Goal: Information Seeking & Learning: Check status

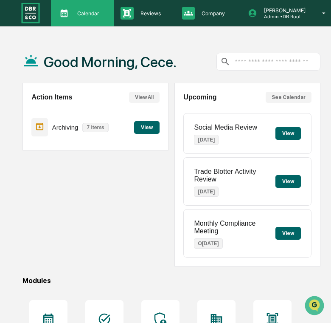
click at [75, 20] on div "Calendar Manage Tasks" at bounding box center [82, 13] width 63 height 26
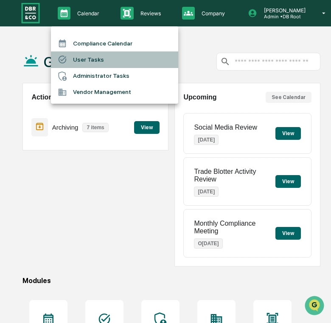
click at [88, 60] on li "User Tasks" at bounding box center [114, 59] width 127 height 16
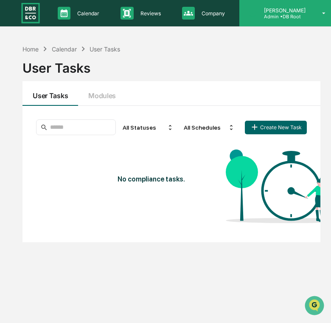
click at [277, 15] on p "Admin • DB Root" at bounding box center [283, 17] width 53 height 6
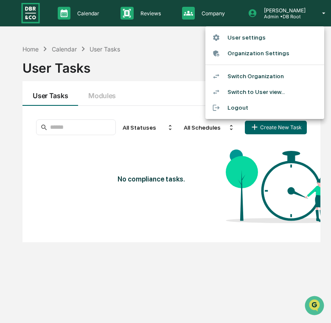
click at [157, 83] on div at bounding box center [165, 161] width 331 height 323
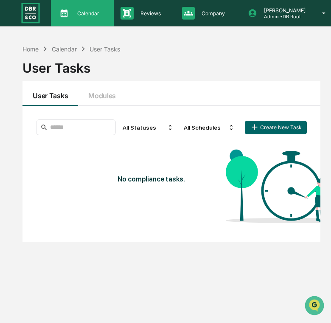
click at [91, 20] on div "Calendar Manage Tasks" at bounding box center [82, 13] width 63 height 26
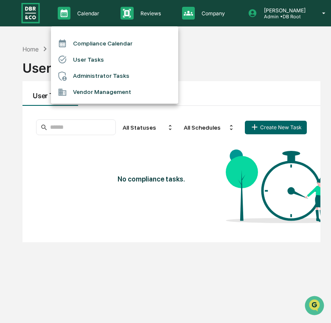
click at [163, 18] on div at bounding box center [165, 161] width 331 height 323
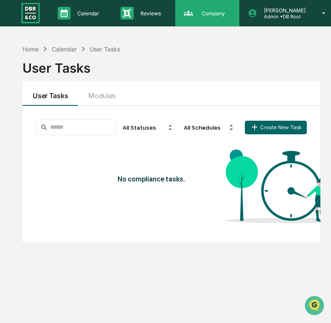
click at [201, 18] on div "Company People, Data, Settings" at bounding box center [207, 13] width 56 height 13
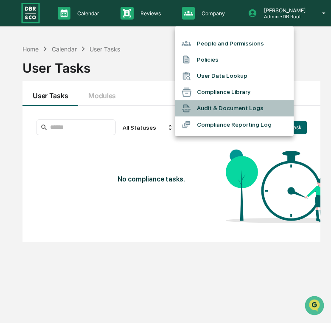
click at [217, 106] on li "Audit & Document Logs" at bounding box center [234, 108] width 119 height 16
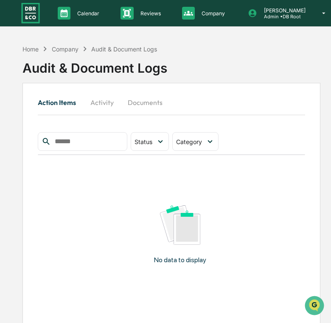
click at [100, 107] on button "Activity" at bounding box center [102, 102] width 38 height 20
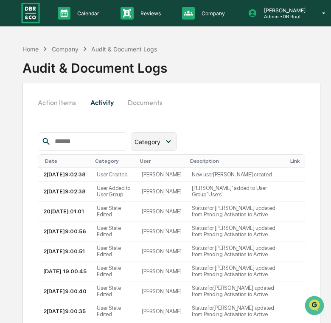
click at [163, 147] on div "Category" at bounding box center [154, 141] width 46 height 19
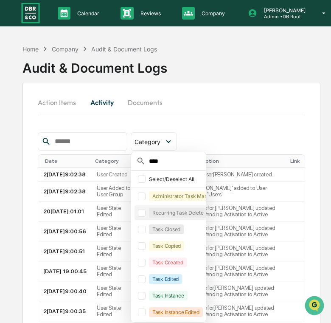
scroll to position [14, 0]
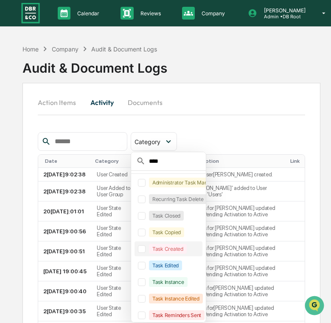
type input "****"
click at [163, 250] on div "Task Created" at bounding box center [168, 249] width 38 height 10
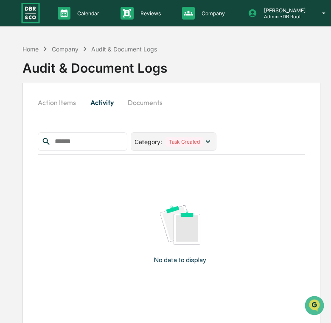
click at [167, 138] on div "Category : Task Created" at bounding box center [169, 142] width 69 height 10
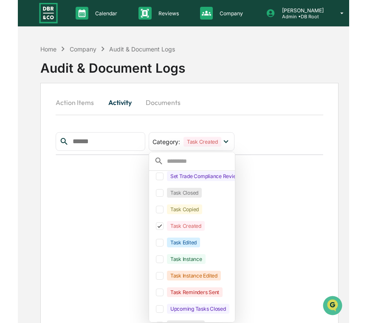
scroll to position [917, 0]
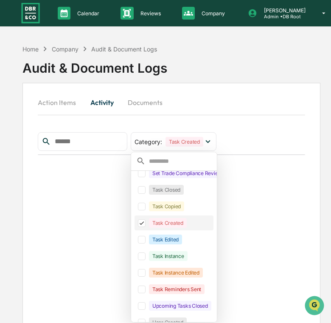
click at [142, 220] on icon at bounding box center [141, 223] width 9 height 6
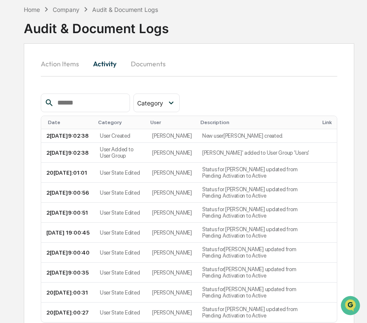
scroll to position [84, 0]
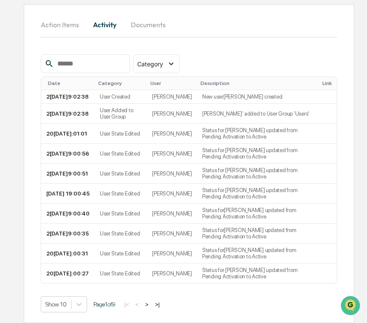
click at [162, 304] on button ">|" at bounding box center [157, 304] width 10 height 7
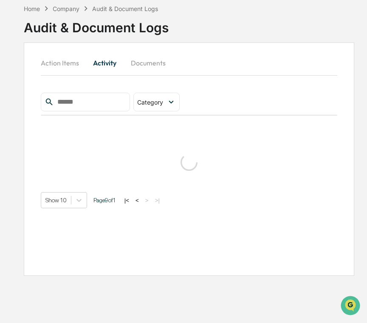
scroll to position [40, 0]
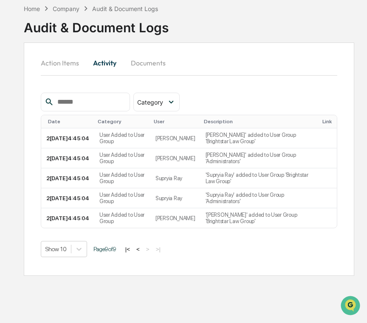
click at [142, 252] on button "<" at bounding box center [138, 248] width 8 height 7
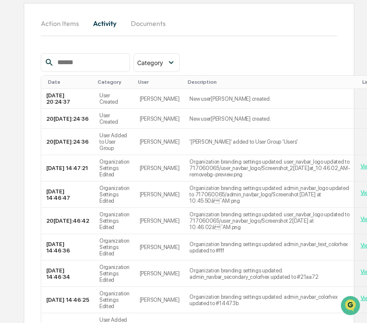
scroll to position [168, 0]
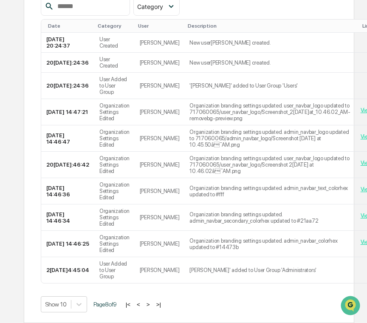
click at [143, 304] on button "<" at bounding box center [138, 304] width 8 height 7
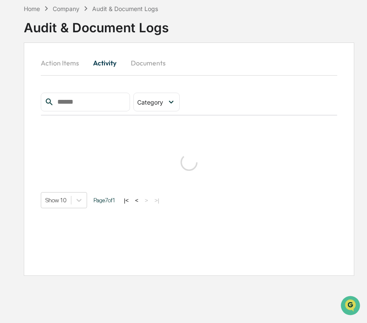
scroll to position [84, 0]
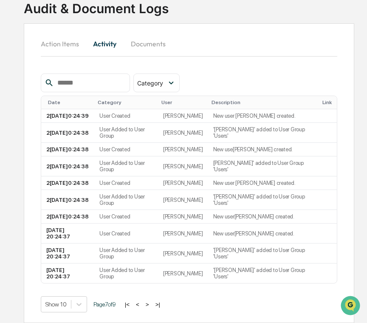
click at [142, 304] on button "<" at bounding box center [137, 304] width 8 height 7
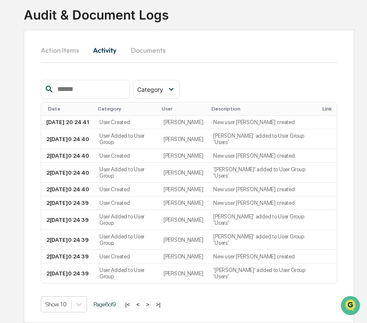
click at [142, 304] on button "<" at bounding box center [138, 304] width 8 height 7
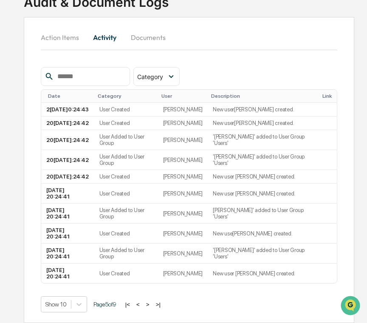
click at [142, 304] on button "<" at bounding box center [138, 304] width 8 height 7
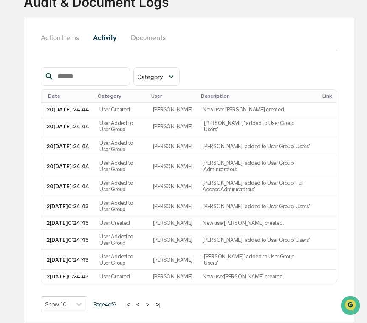
click at [142, 304] on button "<" at bounding box center [138, 304] width 8 height 7
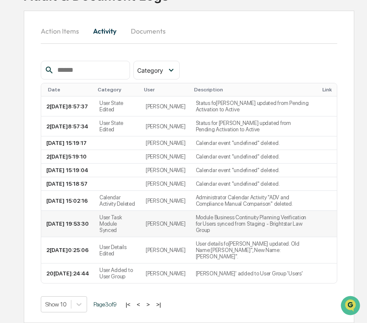
scroll to position [0, 0]
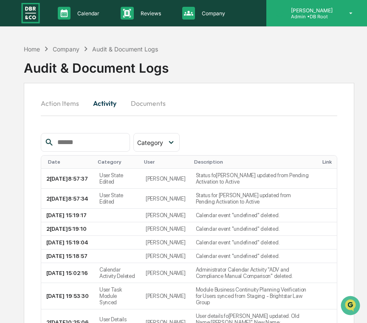
click at [303, 14] on p "Admin • DB Root" at bounding box center [310, 17] width 53 height 6
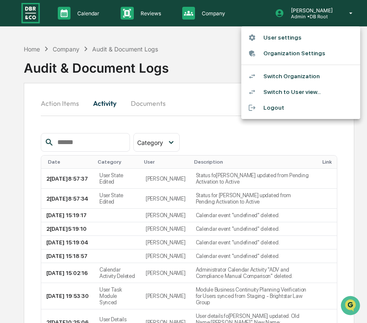
click at [278, 75] on li "Switch Organization" at bounding box center [300, 76] width 119 height 16
